Goal: Transaction & Acquisition: Obtain resource

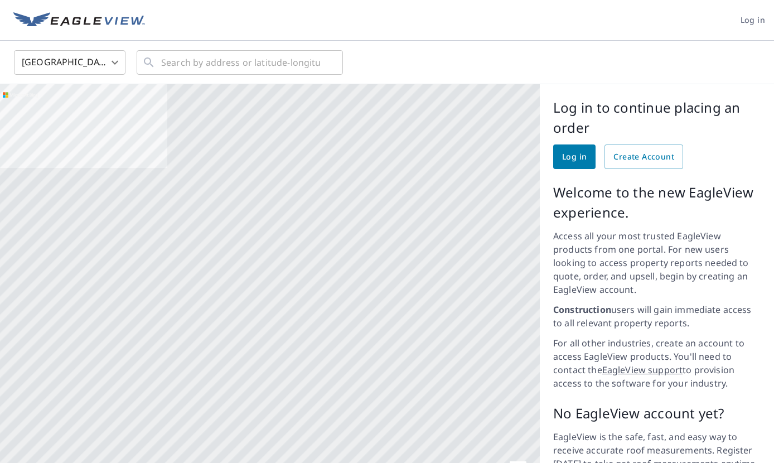
click at [751, 23] on span "Log in" at bounding box center [752, 20] width 25 height 14
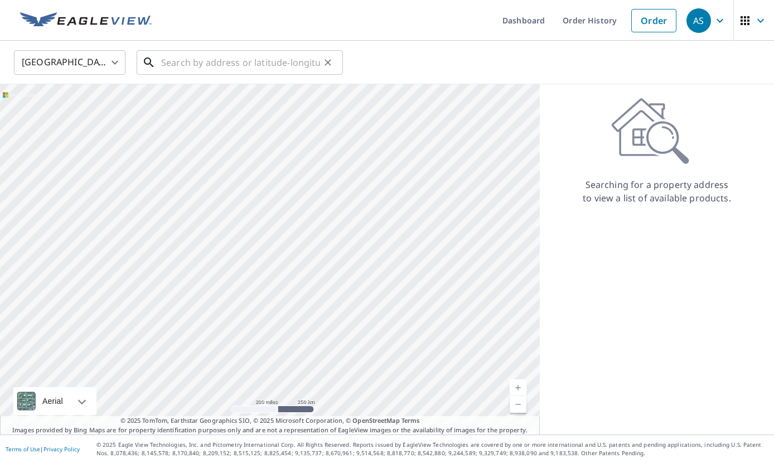
click at [235, 64] on input "text" at bounding box center [240, 62] width 159 height 31
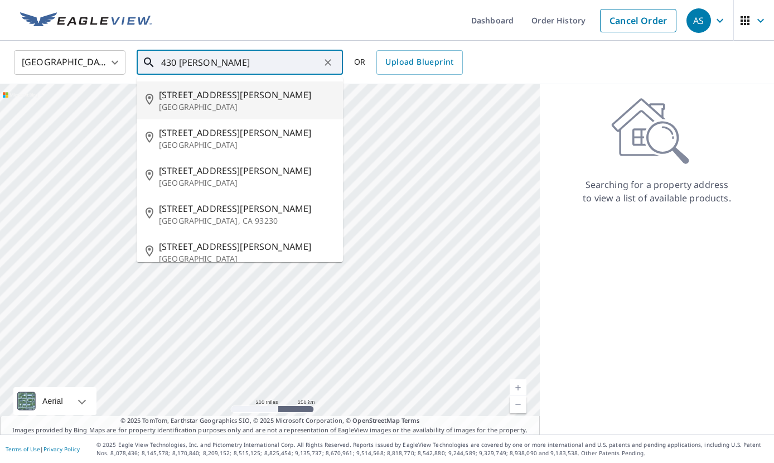
click at [198, 101] on p "[GEOGRAPHIC_DATA]" at bounding box center [246, 106] width 175 height 11
type input "[STREET_ADDRESS][PERSON_NAME]"
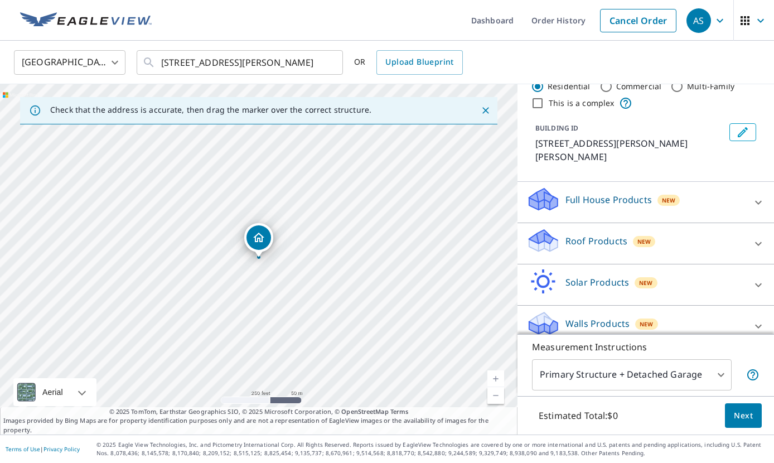
scroll to position [31, 0]
click at [604, 235] on p "Roof Products" at bounding box center [596, 241] width 62 height 13
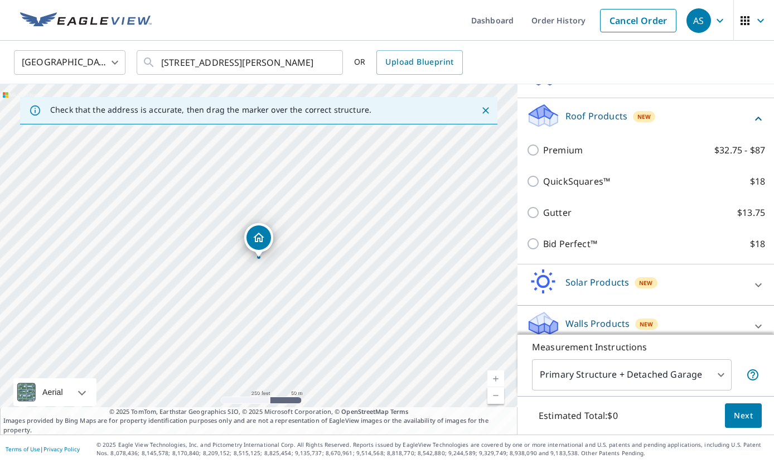
scroll to position [156, 0]
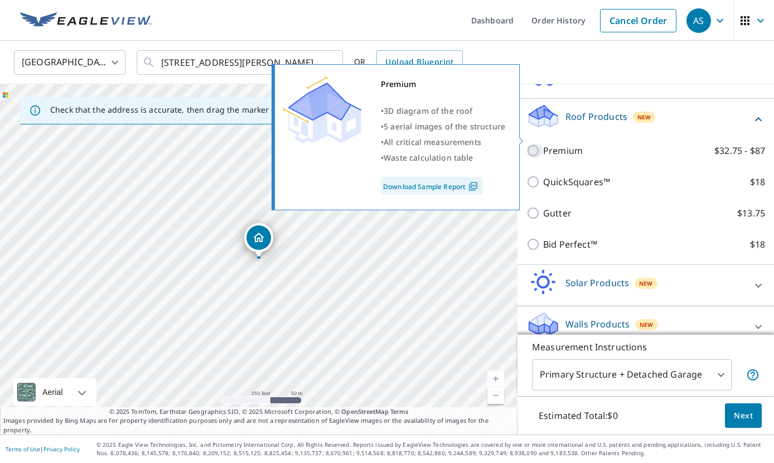
click at [533, 144] on input "Premium $32.75 - $87" at bounding box center [534, 150] width 17 height 13
checkbox input "true"
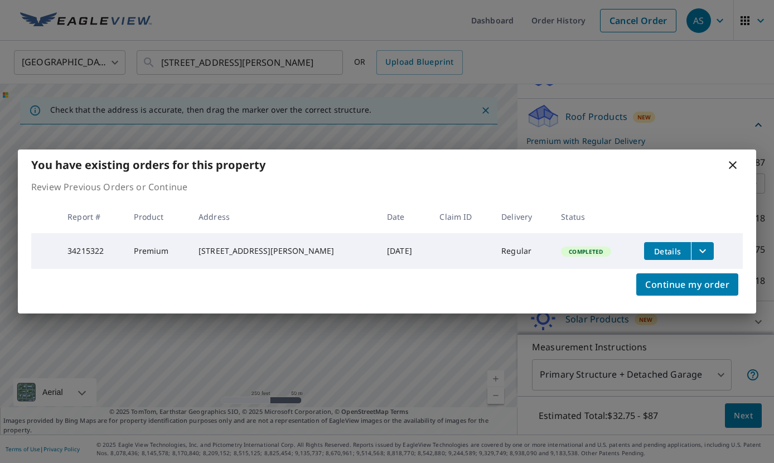
click at [567, 269] on td "Completed" at bounding box center [593, 251] width 83 height 36
click at [732, 163] on icon at bounding box center [732, 165] width 8 height 8
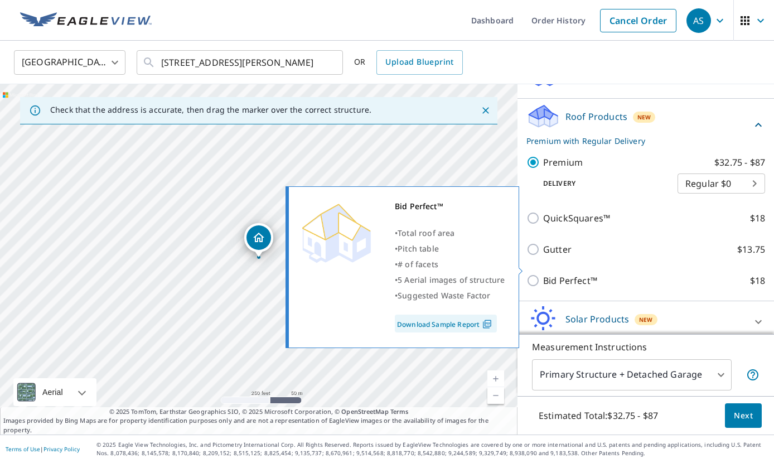
click at [576, 274] on p "Bid Perfect™" at bounding box center [570, 280] width 54 height 13
click at [543, 274] on input "Bid Perfect™ $18" at bounding box center [534, 280] width 17 height 13
checkbox input "true"
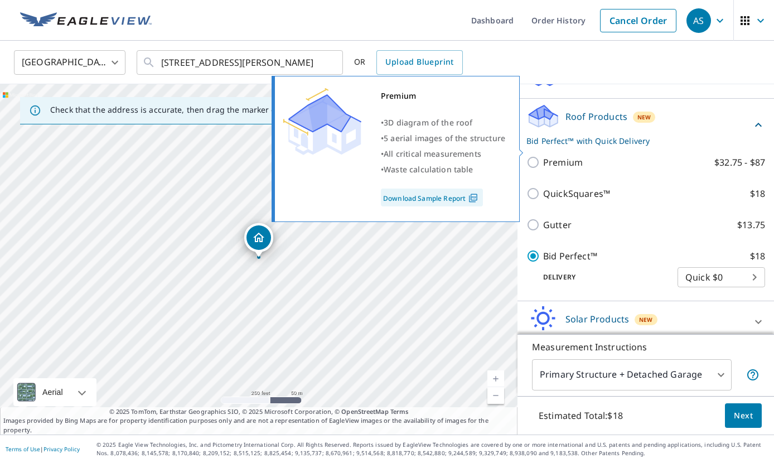
click at [560, 156] on p "Premium" at bounding box center [563, 162] width 40 height 13
click at [543, 156] on input "Premium $32.75 - $87" at bounding box center [534, 162] width 17 height 13
checkbox input "true"
checkbox input "false"
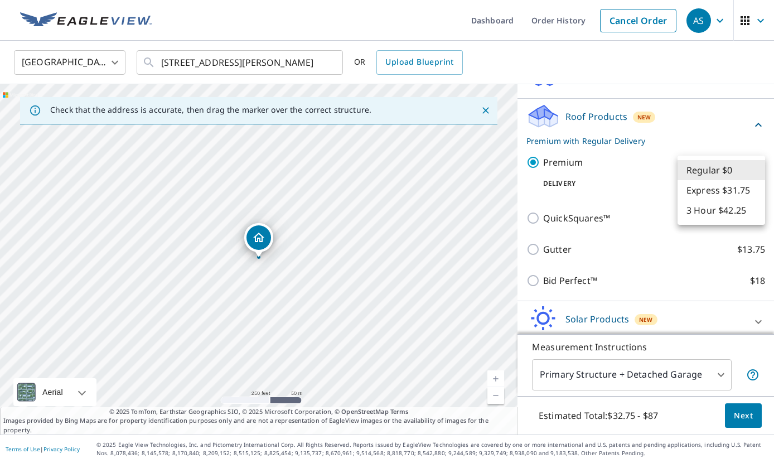
click at [708, 174] on body "AS AS Dashboard Order History Cancel Order AS United States [GEOGRAPHIC_DATA] ​…" at bounding box center [387, 231] width 774 height 463
click at [644, 166] on div at bounding box center [387, 231] width 774 height 463
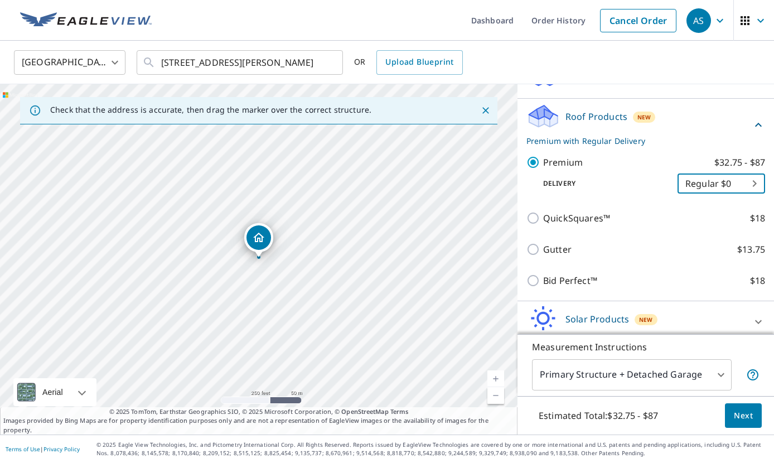
scroll to position [0, 0]
click at [537, 17] on link "Order History" at bounding box center [558, 20] width 72 height 41
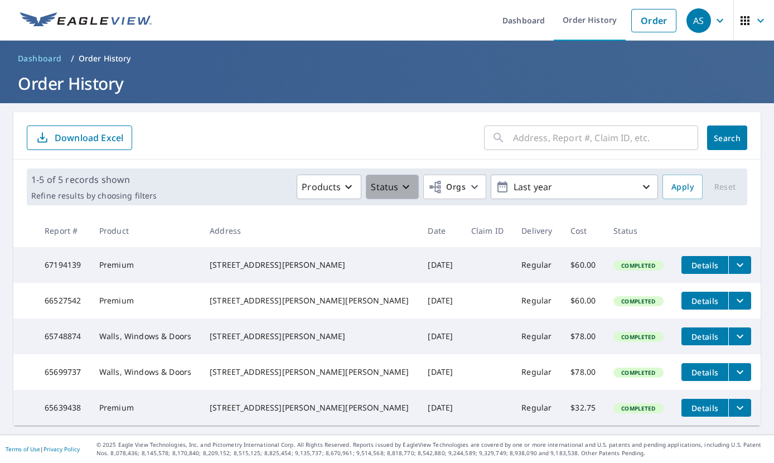
click at [400, 191] on icon "button" at bounding box center [405, 186] width 13 height 13
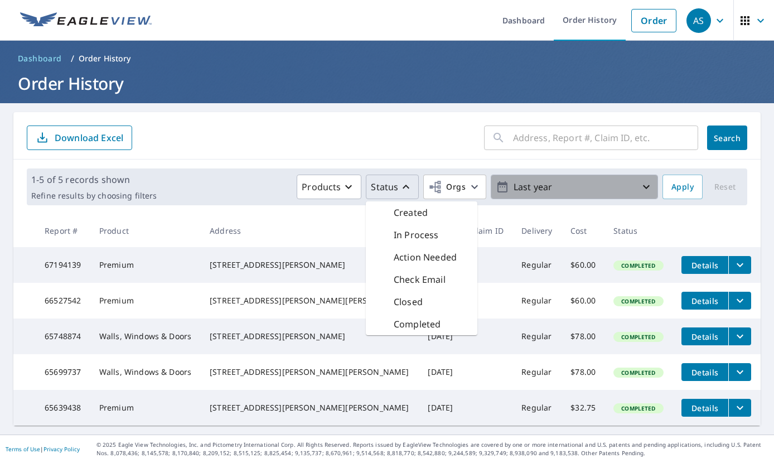
click at [521, 189] on p "Last year" at bounding box center [574, 187] width 130 height 20
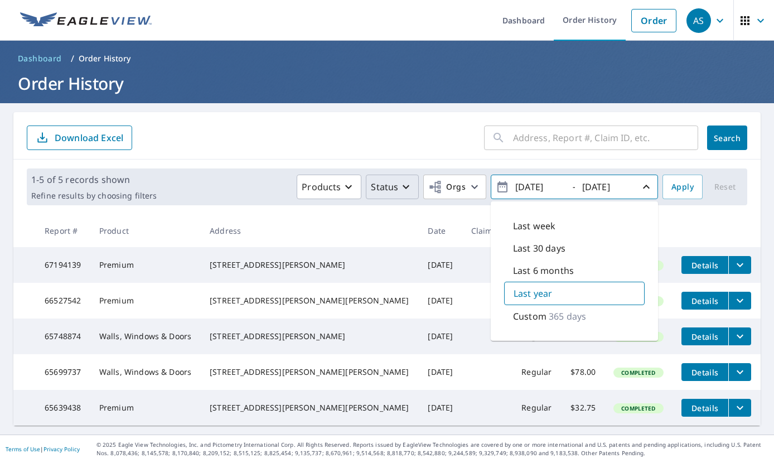
click at [532, 186] on input "[DATE]" at bounding box center [539, 187] width 55 height 18
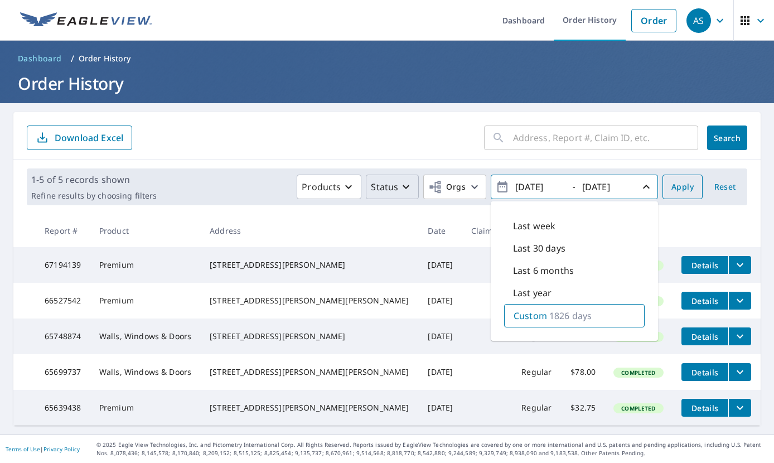
type input "[DATE]"
click at [681, 189] on span "Apply" at bounding box center [682, 187] width 22 height 14
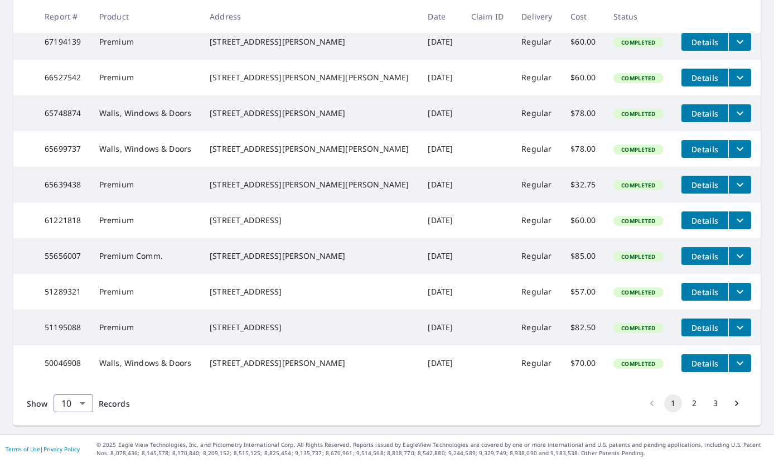
scroll to position [268, 0]
click at [714, 399] on button "3" at bounding box center [715, 403] width 18 height 18
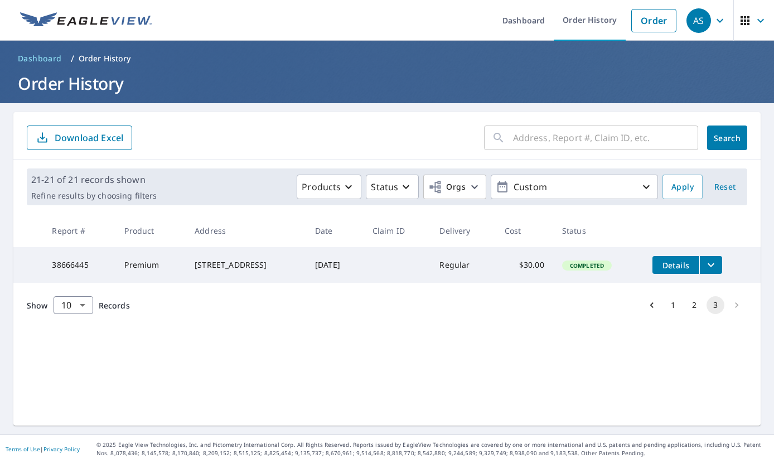
click at [609, 139] on input "text" at bounding box center [605, 137] width 185 height 31
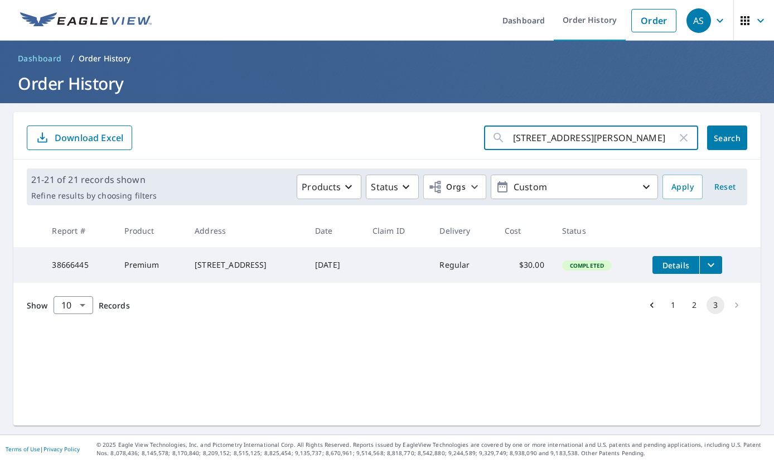
type input "[STREET_ADDRESS][PERSON_NAME]"
click at [736, 143] on button "Search" at bounding box center [727, 137] width 40 height 25
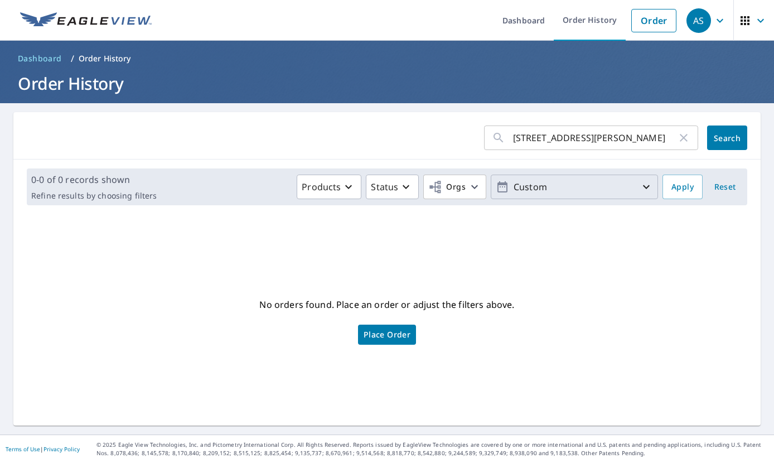
click at [648, 188] on icon "button" at bounding box center [645, 186] width 13 height 13
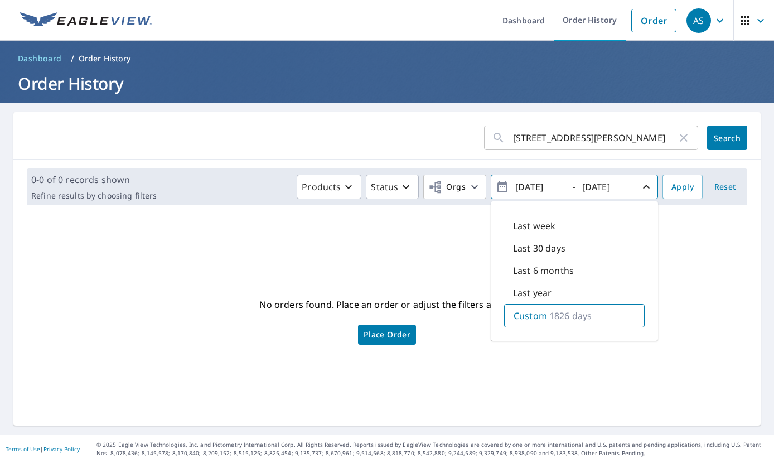
drag, startPoint x: 536, startPoint y: 186, endPoint x: 524, endPoint y: 186, distance: 11.7
click at [524, 186] on input "[DATE]" at bounding box center [539, 187] width 55 height 18
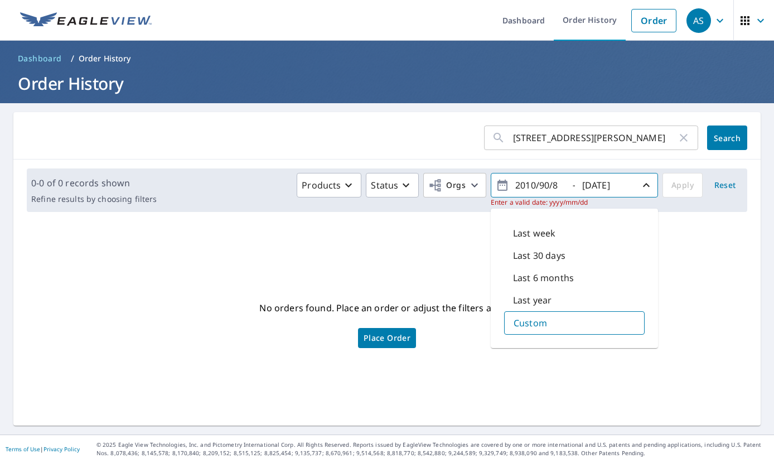
type input "[DATE]"
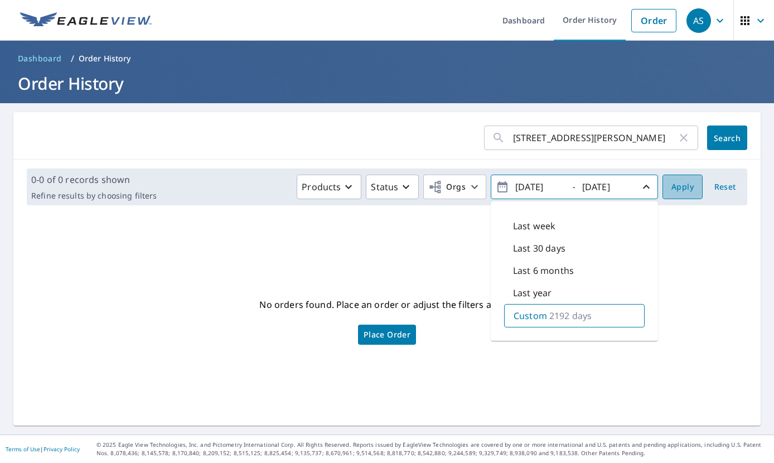
click at [679, 192] on span "Apply" at bounding box center [682, 187] width 22 height 14
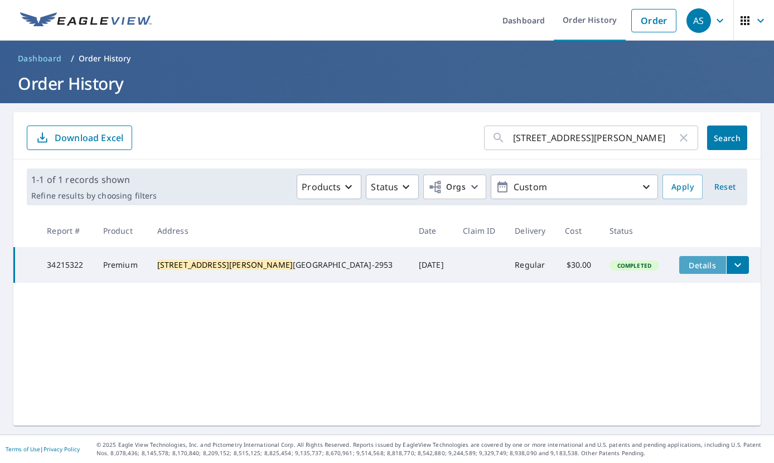
click at [688, 264] on span "Details" at bounding box center [702, 265] width 33 height 11
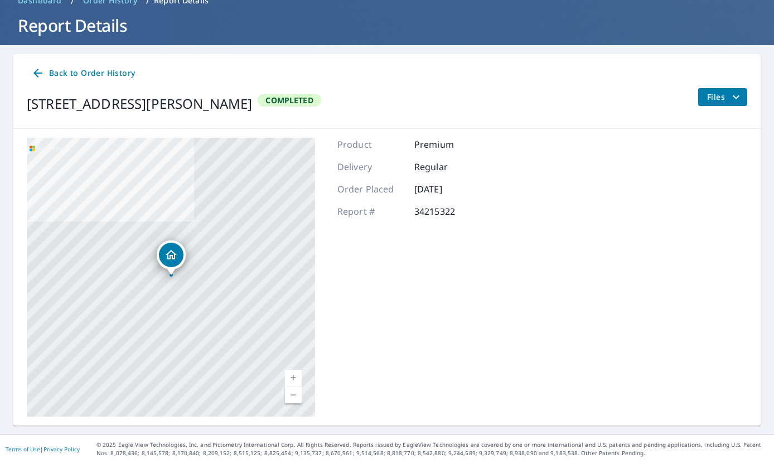
scroll to position [57, 0]
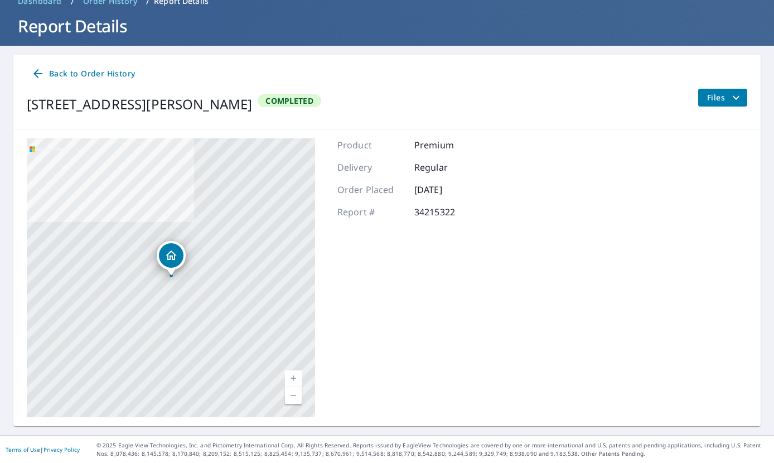
click at [711, 94] on span "Files" at bounding box center [725, 97] width 36 height 13
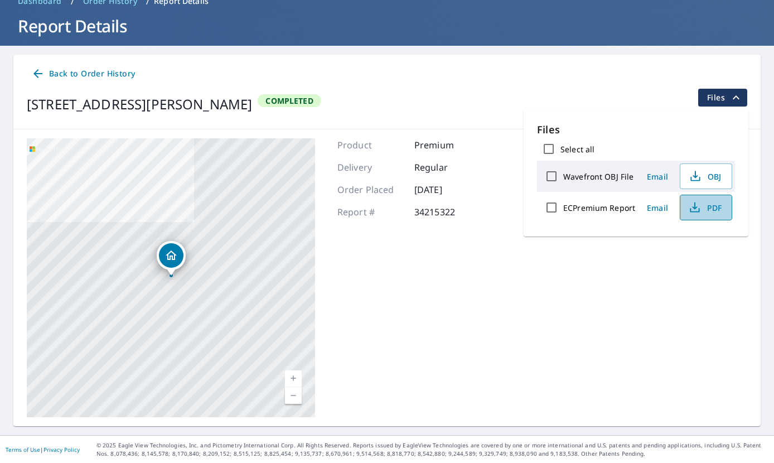
click at [706, 209] on span "PDF" at bounding box center [705, 207] width 36 height 13
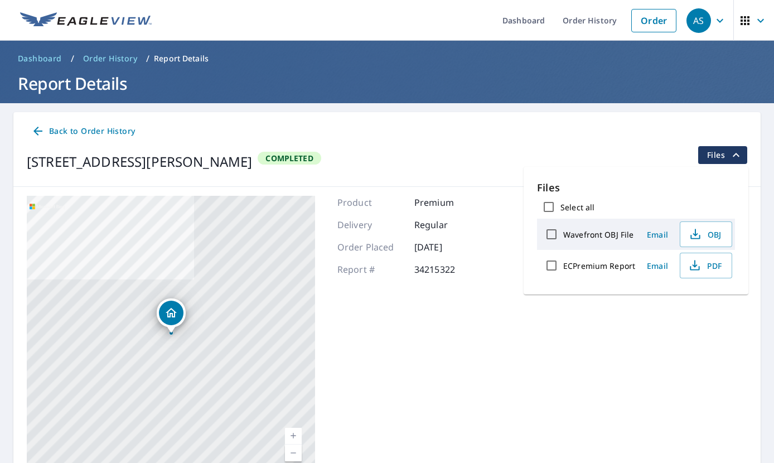
scroll to position [0, 0]
